Goal: Information Seeking & Learning: Learn about a topic

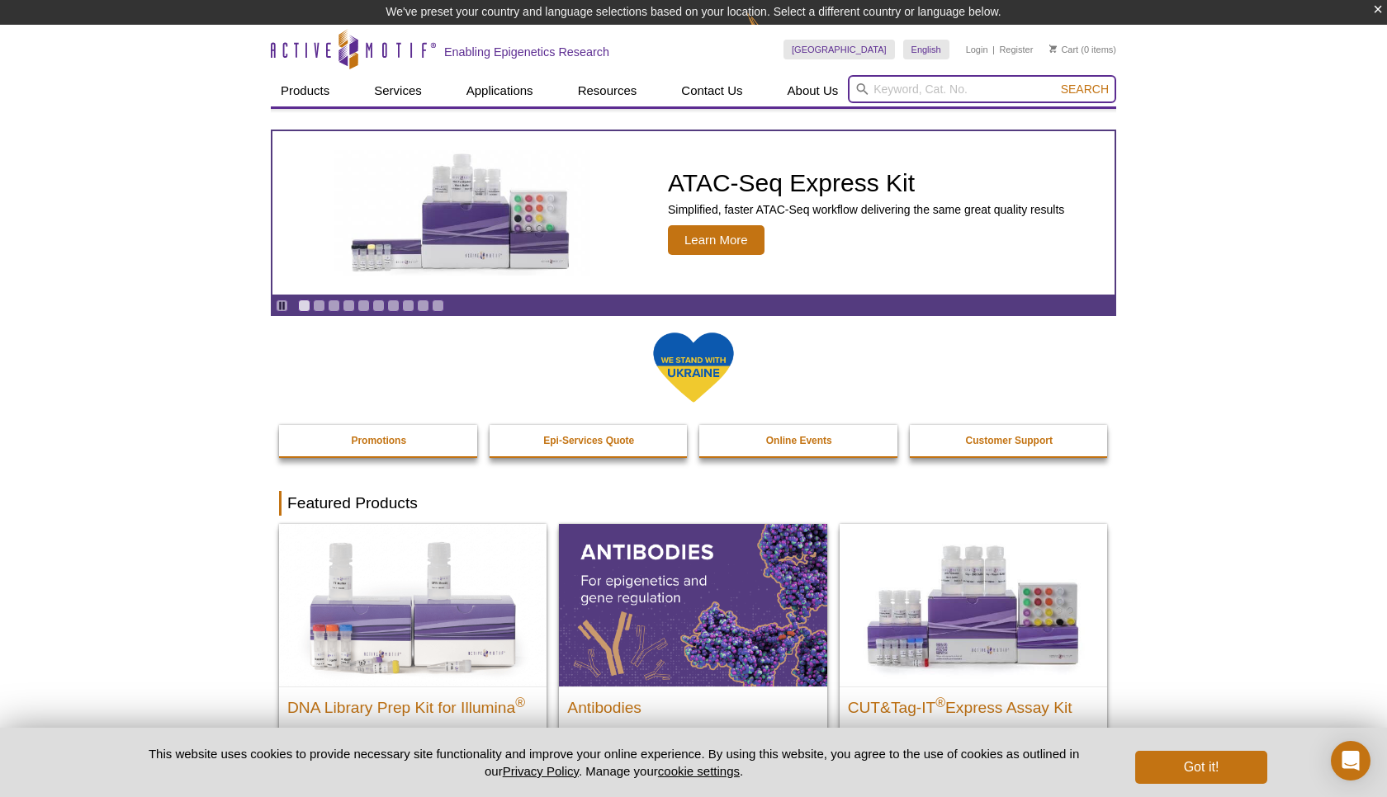
click at [929, 97] on input "search" at bounding box center [982, 89] width 268 height 28
type input "EM-seq"
click at [1056, 82] on button "Search" at bounding box center [1085, 89] width 58 height 15
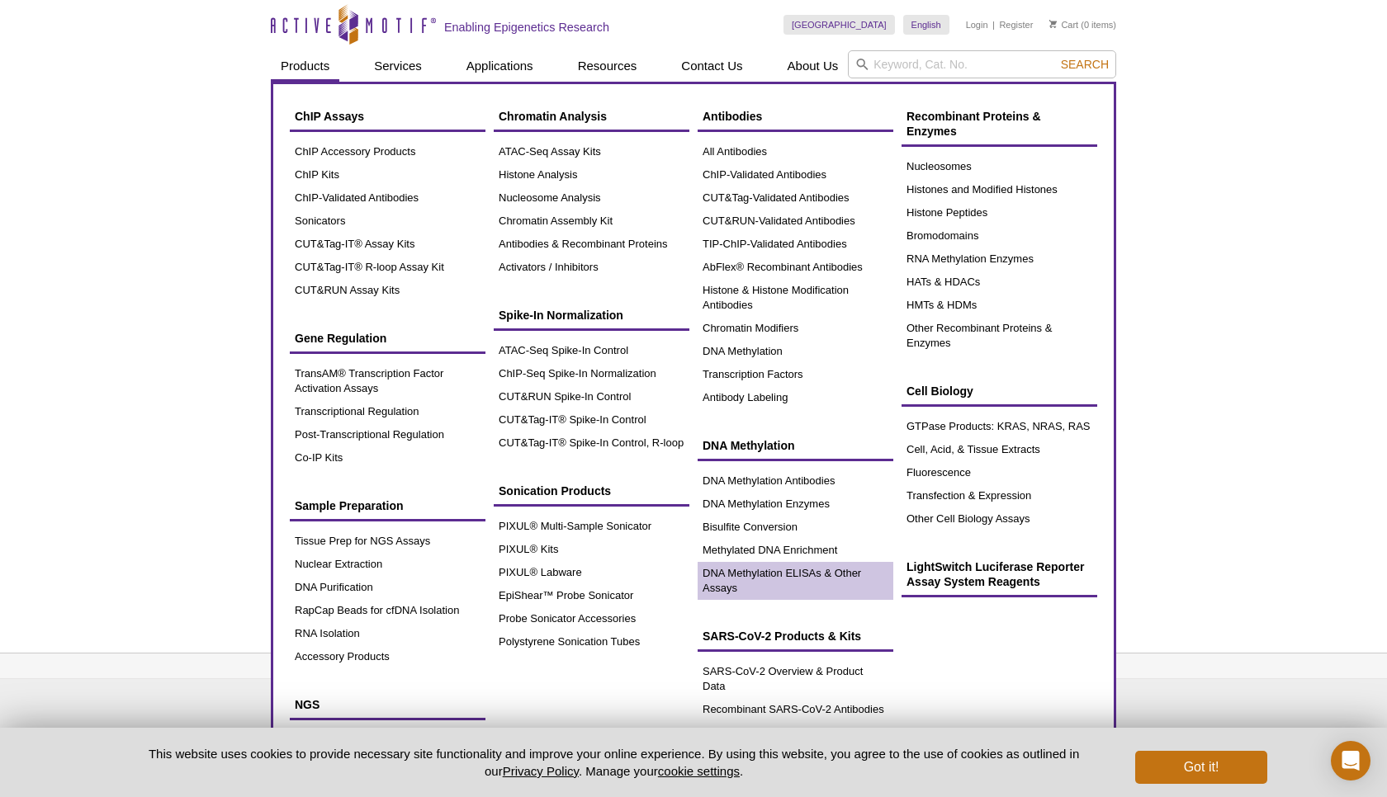
scroll to position [12, 0]
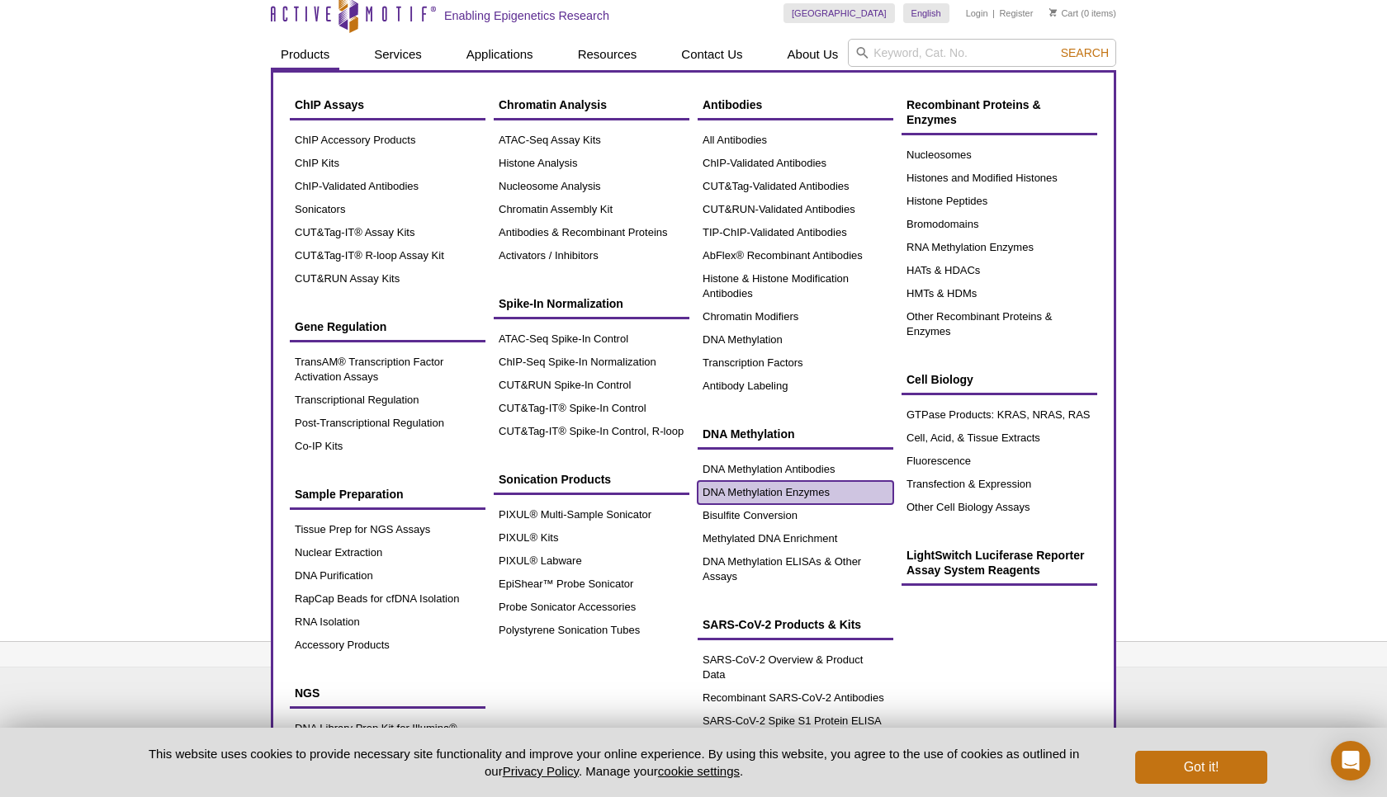
click at [788, 497] on link "DNA Methylation Enzymes" at bounding box center [796, 492] width 196 height 23
